Goal: Transaction & Acquisition: Book appointment/travel/reservation

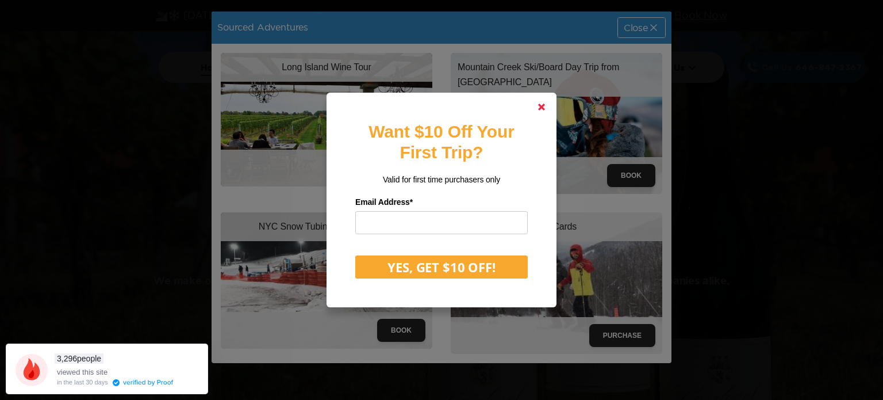
click at [536, 109] on link at bounding box center [542, 107] width 28 height 28
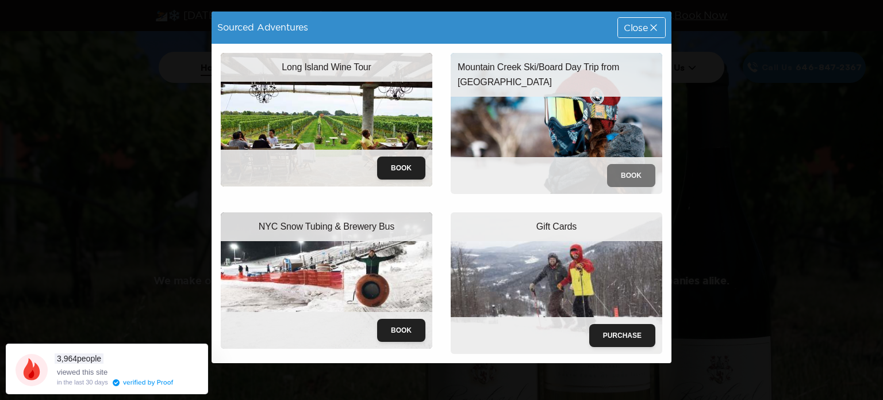
click at [630, 179] on button "Book" at bounding box center [631, 175] width 48 height 23
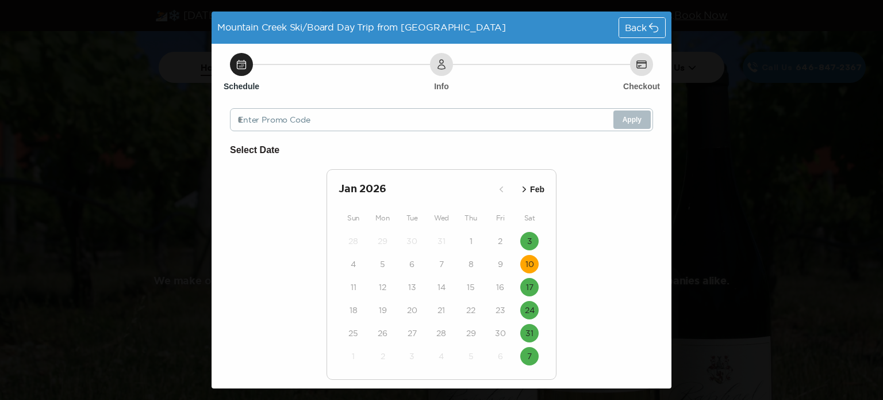
click at [520, 260] on button "10" at bounding box center [529, 264] width 18 height 18
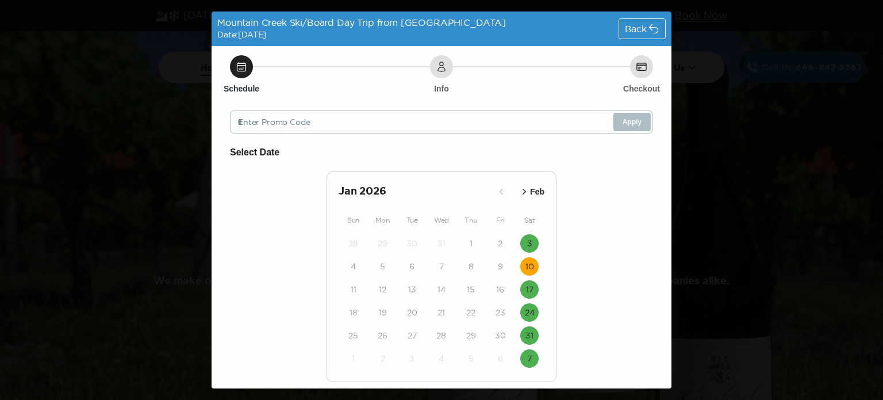
scroll to position [70, 0]
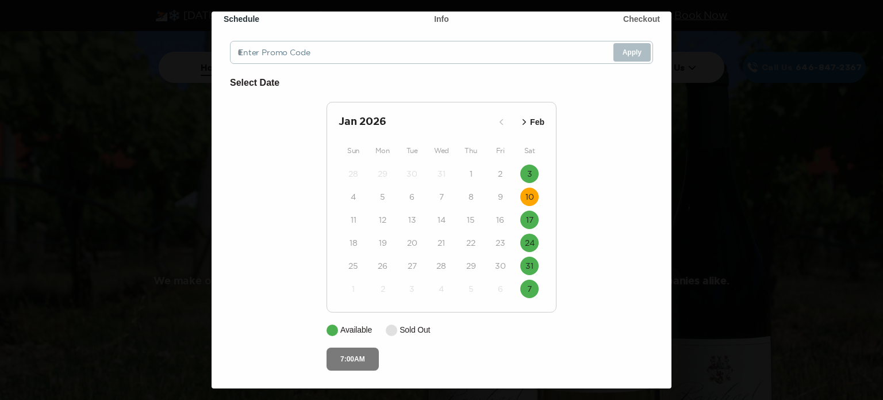
click at [354, 357] on button "7:00AM" at bounding box center [353, 358] width 52 height 23
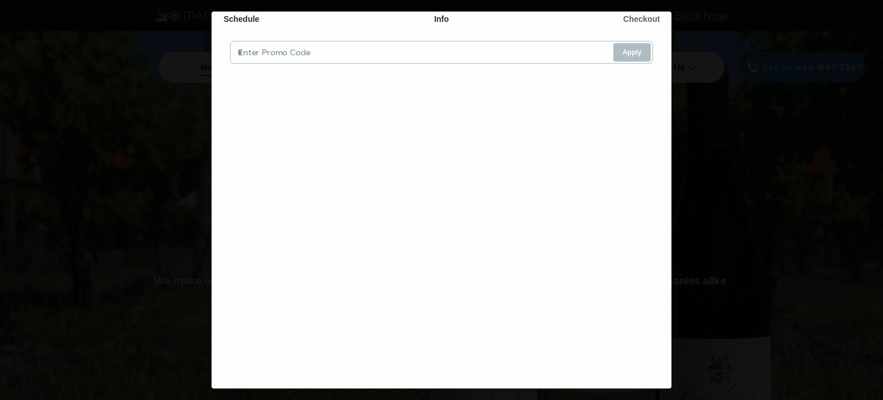
scroll to position [2, 0]
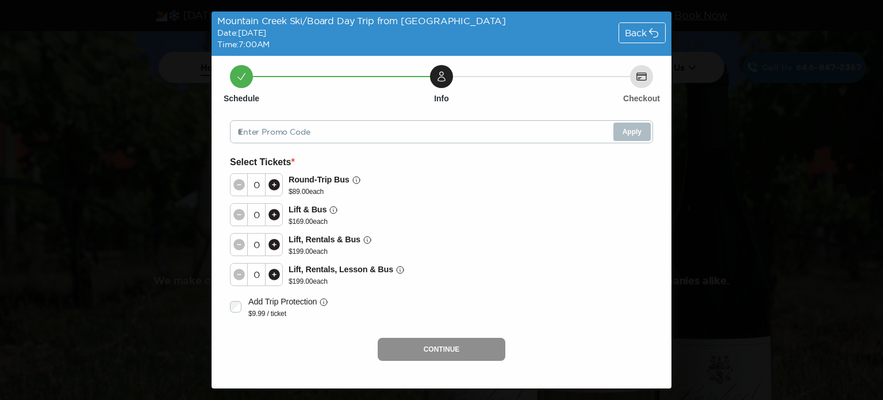
click at [703, 109] on div "Mountain Creek Ski/Board Day Trip from [GEOGRAPHIC_DATA] Date: [DATE] Time: 7:0…" at bounding box center [441, 200] width 883 height 400
click at [646, 26] on div "Back" at bounding box center [642, 33] width 46 height 20
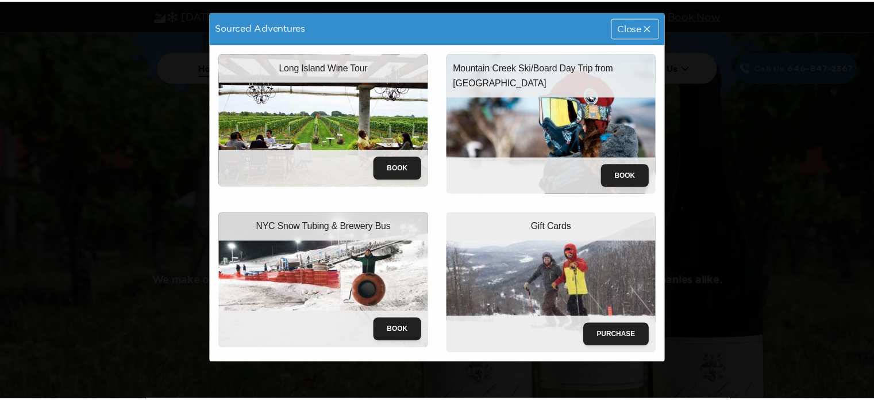
scroll to position [0, 0]
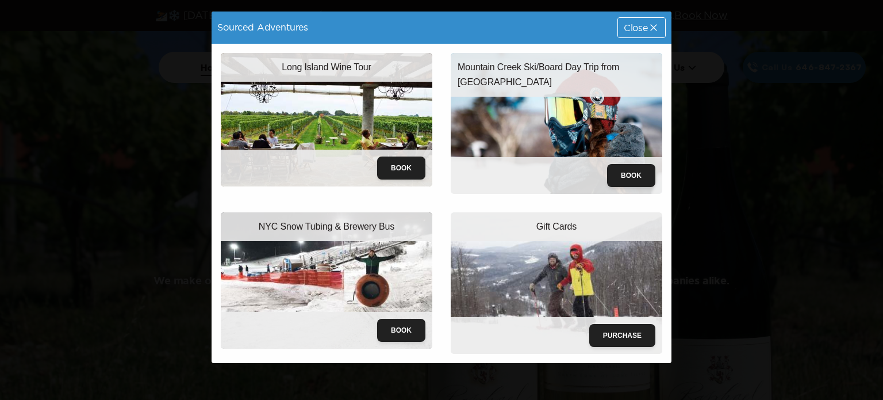
click at [646, 26] on span "Close" at bounding box center [636, 27] width 24 height 9
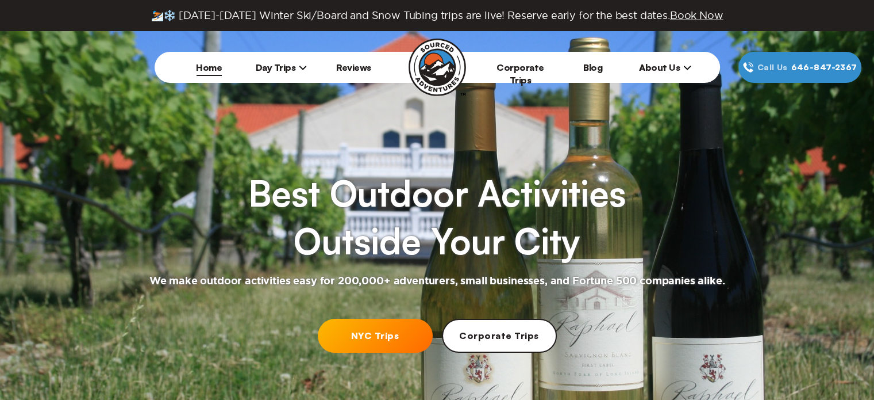
click at [278, 67] on span "Day Trips" at bounding box center [282, 67] width 52 height 11
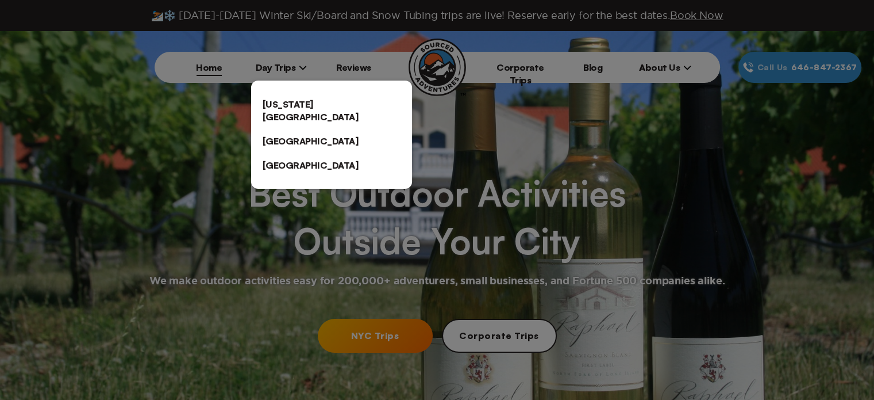
click at [297, 112] on link "[US_STATE][GEOGRAPHIC_DATA]" at bounding box center [331, 110] width 161 height 37
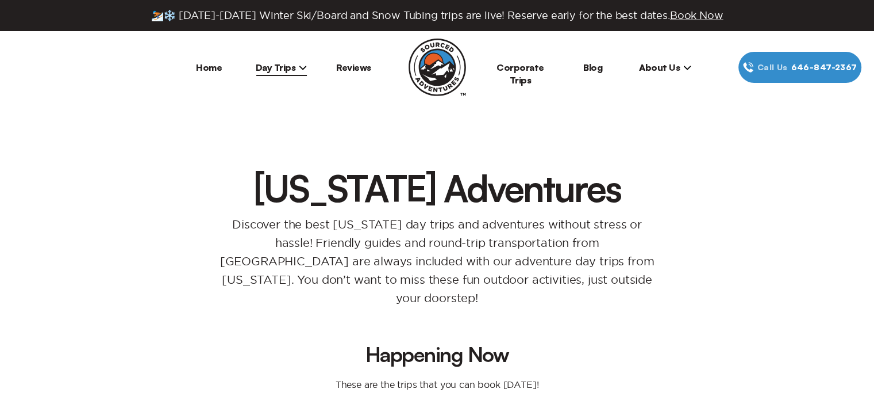
click at [281, 68] on span "Day Trips" at bounding box center [282, 67] width 52 height 11
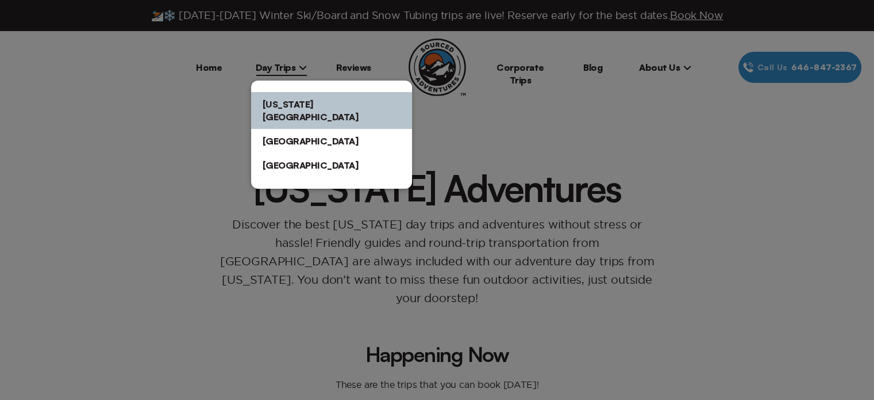
click at [281, 129] on link "[GEOGRAPHIC_DATA]" at bounding box center [331, 141] width 161 height 24
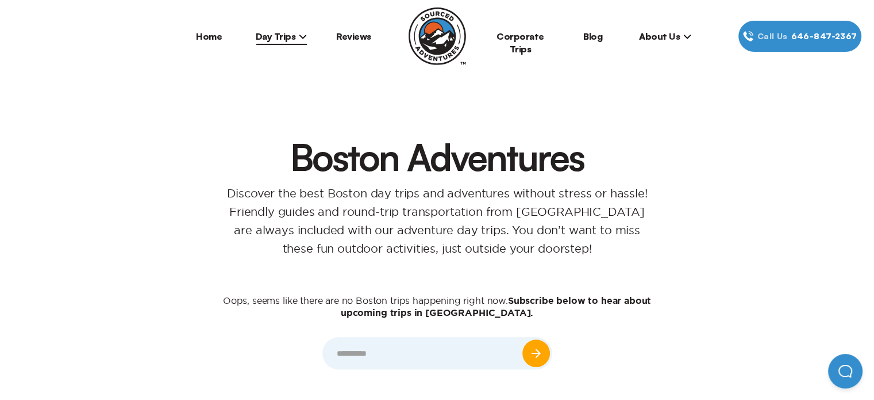
click at [281, 36] on span "Day Trips" at bounding box center [282, 35] width 52 height 11
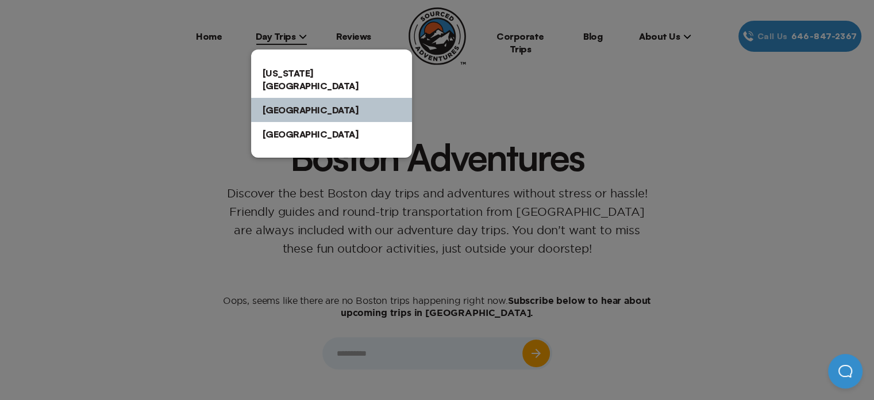
click at [303, 78] on link "[US_STATE][GEOGRAPHIC_DATA]" at bounding box center [331, 79] width 161 height 37
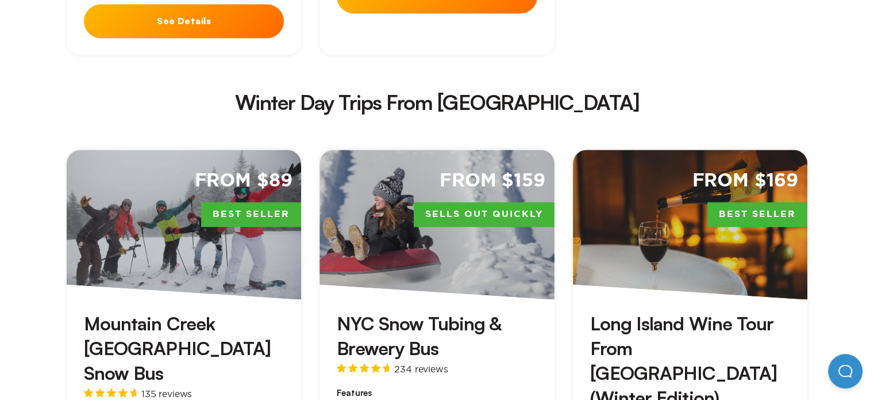
scroll to position [2012, 0]
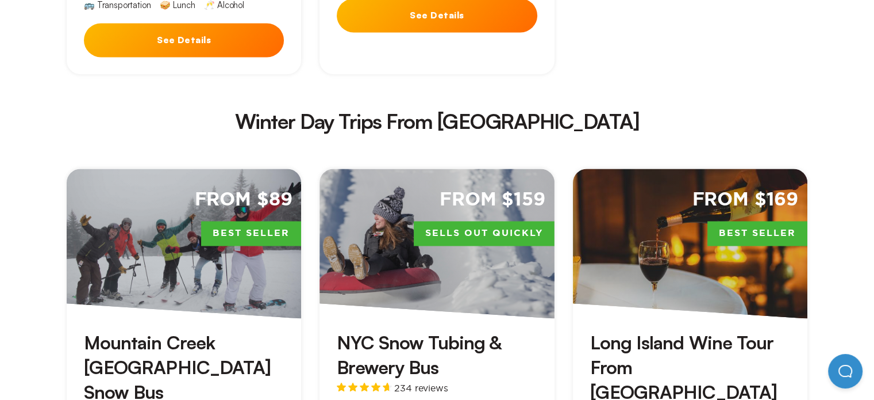
click at [169, 170] on div "From $89 Best Seller" at bounding box center [184, 242] width 235 height 149
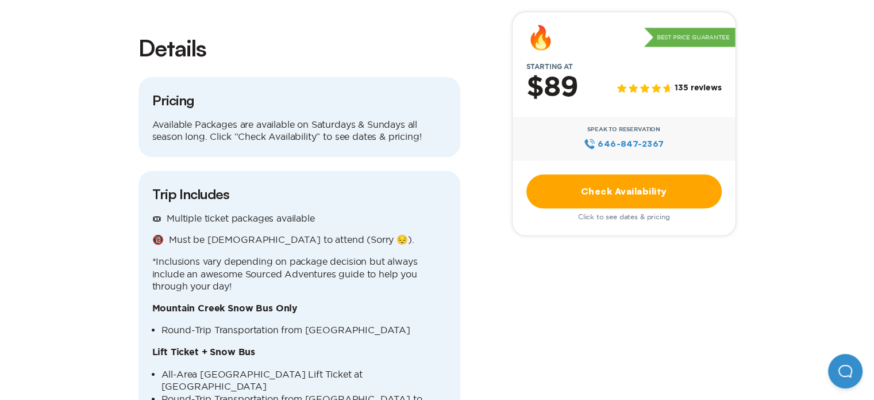
scroll to position [1265, 0]
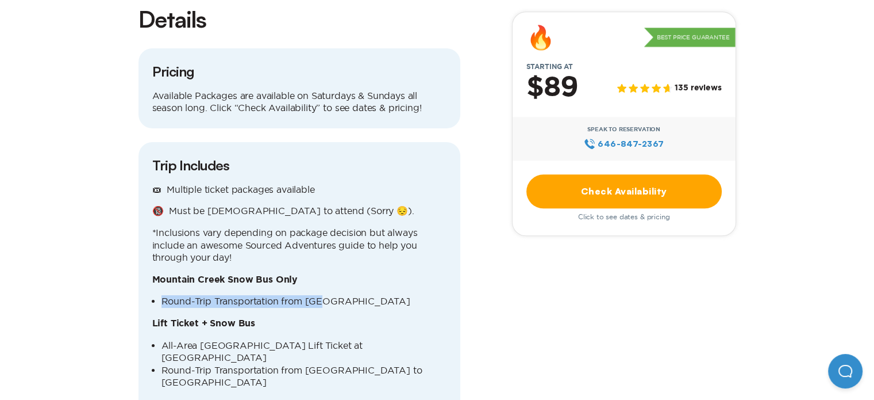
drag, startPoint x: 163, startPoint y: 233, endPoint x: 338, endPoint y: 231, distance: 174.8
click at [338, 295] on li "Round-Trip Transportation from [GEOGRAPHIC_DATA]" at bounding box center [304, 301] width 285 height 13
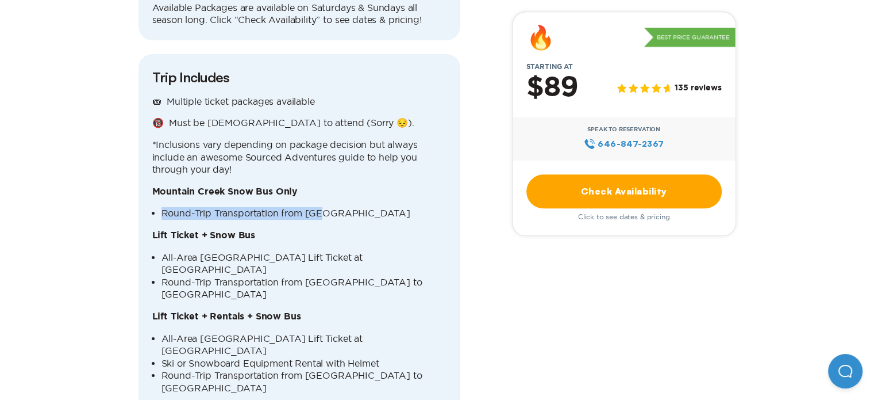
scroll to position [1380, 0]
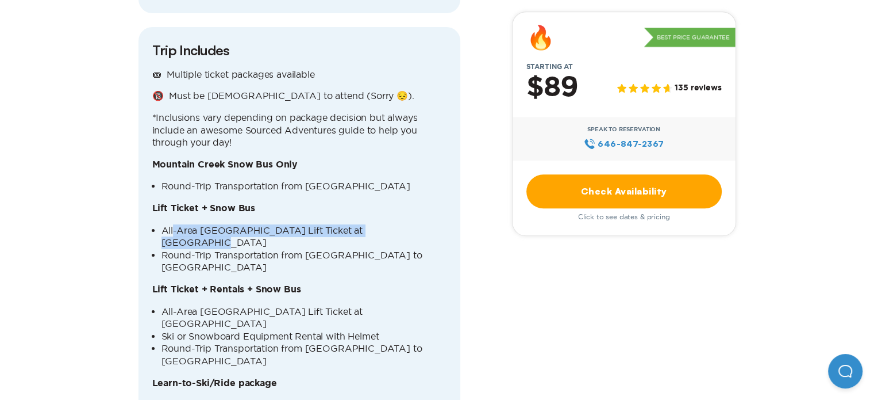
drag, startPoint x: 172, startPoint y: 160, endPoint x: 403, endPoint y: 155, distance: 230.6
click at [403, 224] on li "All-Area [GEOGRAPHIC_DATA] Lift Ticket at [GEOGRAPHIC_DATA]" at bounding box center [304, 236] width 285 height 25
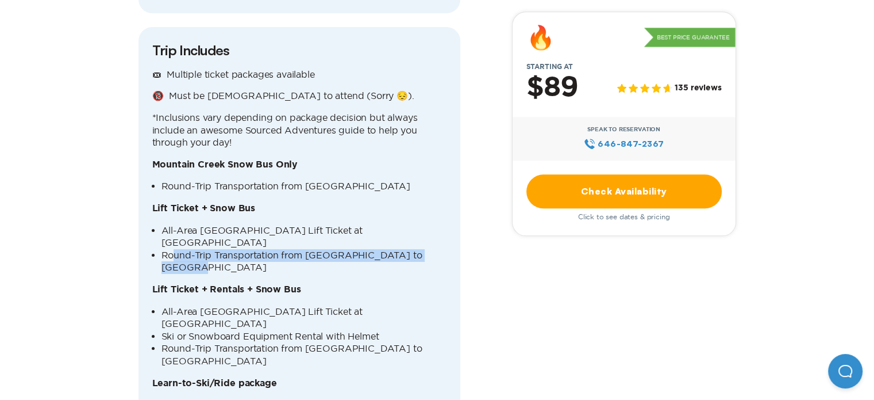
drag, startPoint x: 172, startPoint y: 170, endPoint x: 460, endPoint y: 171, distance: 287.5
click at [460, 171] on div "Trip Includes 🎟 Multiple ticket packages available 🔞 Must be [DEMOGRAPHIC_DATA]…" at bounding box center [300, 261] width 322 height 469
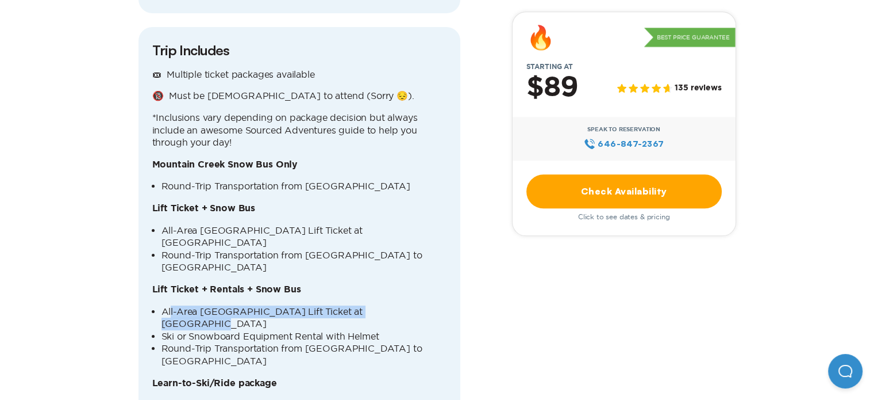
drag, startPoint x: 170, startPoint y: 214, endPoint x: 428, endPoint y: 217, distance: 258.2
click at [428, 305] on li "All-Area [GEOGRAPHIC_DATA] Lift Ticket at [GEOGRAPHIC_DATA]" at bounding box center [304, 317] width 285 height 25
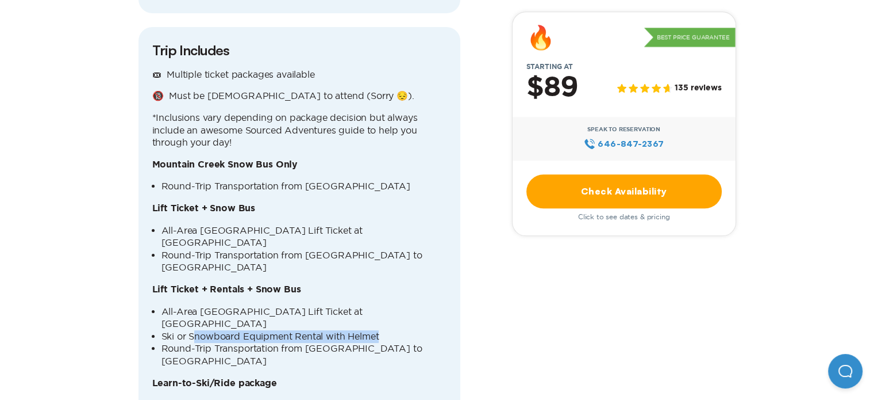
drag, startPoint x: 194, startPoint y: 225, endPoint x: 412, endPoint y: 226, distance: 217.9
click at [412, 330] on li "Ski or Snowboard Equipment Rental with Helmet" at bounding box center [304, 336] width 285 height 13
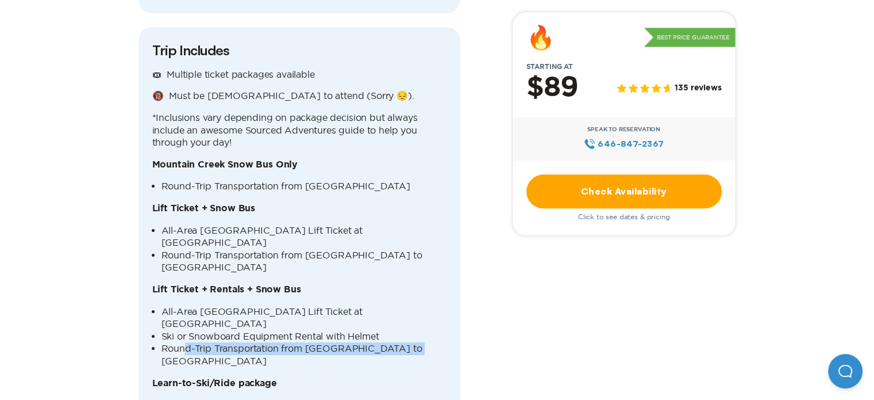
drag, startPoint x: 186, startPoint y: 239, endPoint x: 432, endPoint y: 243, distance: 246.1
click at [432, 342] on li "Round-Trip Transportation from [GEOGRAPHIC_DATA] to [GEOGRAPHIC_DATA]" at bounding box center [304, 354] width 285 height 25
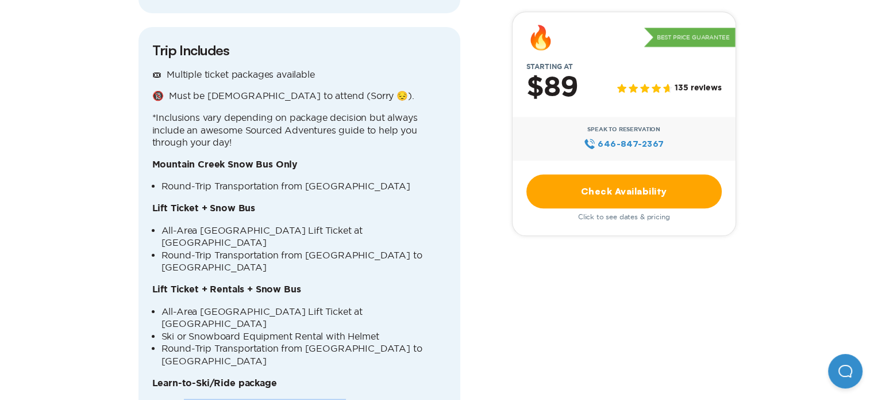
drag, startPoint x: 182, startPoint y: 283, endPoint x: 340, endPoint y: 275, distance: 158.3
click at [340, 275] on div "🎟 Multiple ticket packages available 🔞 Must be [DEMOGRAPHIC_DATA] to attend (So…" at bounding box center [299, 275] width 294 height 414
drag, startPoint x: 185, startPoint y: 289, endPoint x: 390, endPoint y: 289, distance: 205.3
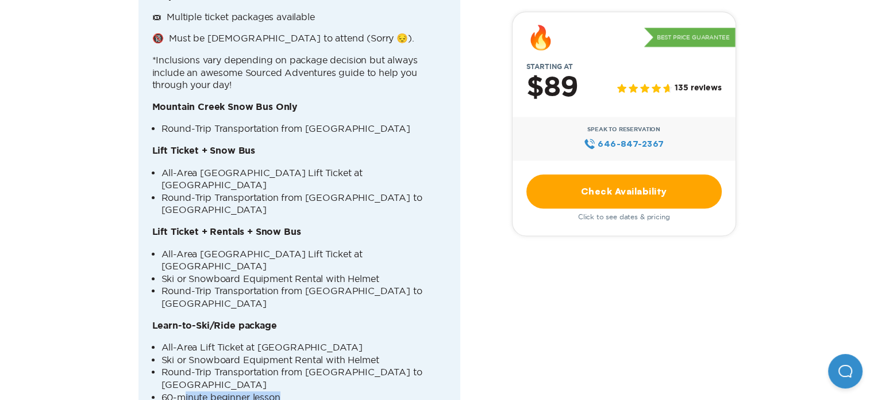
drag, startPoint x: 183, startPoint y: 266, endPoint x: 311, endPoint y: 265, distance: 127.6
click at [310, 391] on li "60-minute beginner lesson" at bounding box center [304, 397] width 285 height 13
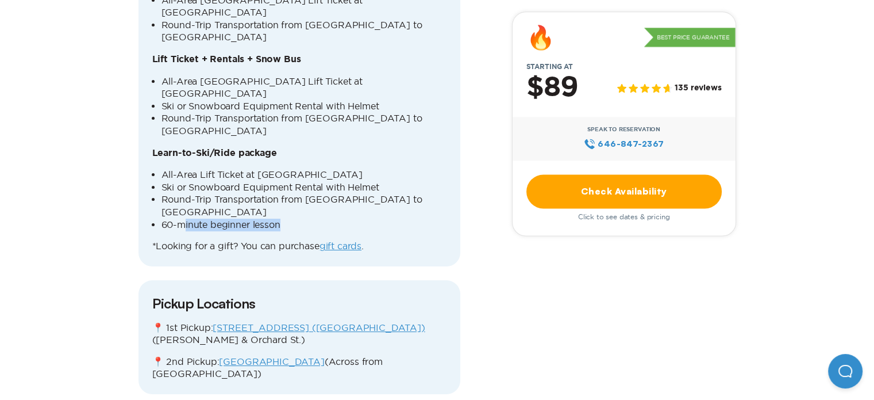
click at [327, 322] on link "[STREET_ADDRESS] ([GEOGRAPHIC_DATA])" at bounding box center [319, 327] width 212 height 10
click at [229, 356] on link "[GEOGRAPHIC_DATA]" at bounding box center [271, 361] width 105 height 10
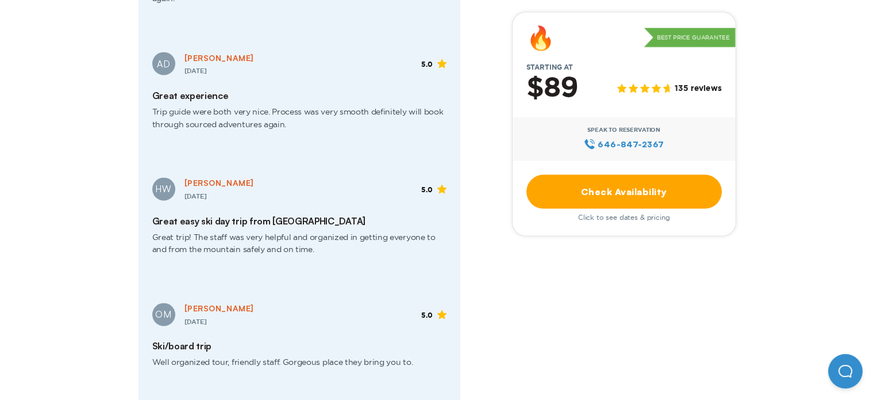
scroll to position [2185, 0]
